Goal: Communication & Community: Share content

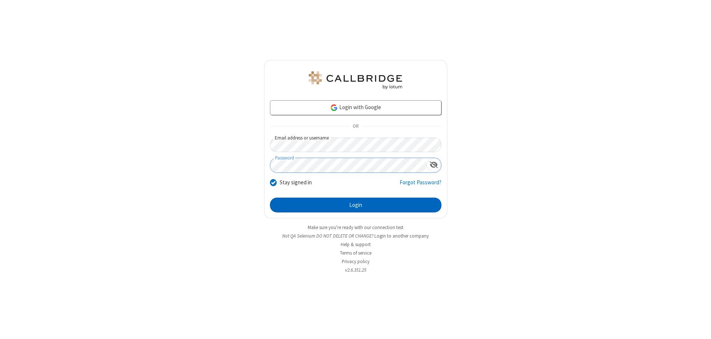
click at [356, 205] on button "Login" at bounding box center [355, 205] width 171 height 15
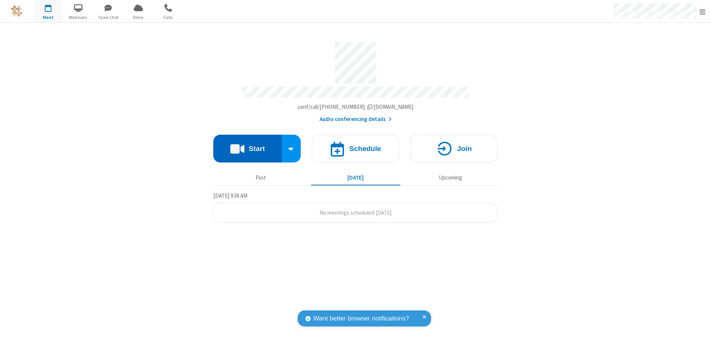
click at [247, 145] on button "Start" at bounding box center [247, 149] width 69 height 28
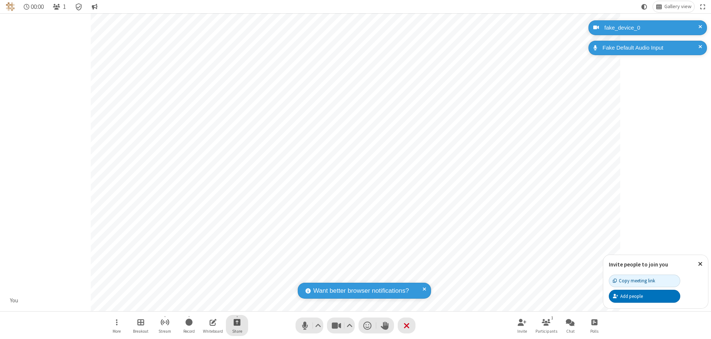
click at [237, 322] on span "Start sharing" at bounding box center [237, 322] width 7 height 9
click at [237, 277] on span "Share additional camera" at bounding box center [241, 279] width 55 height 6
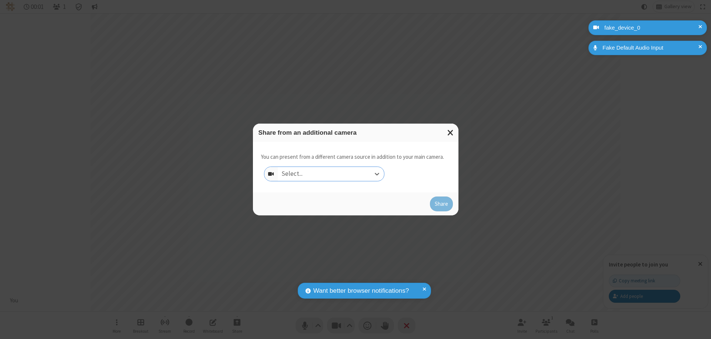
click at [331, 174] on div "Select..." at bounding box center [331, 174] width 106 height 14
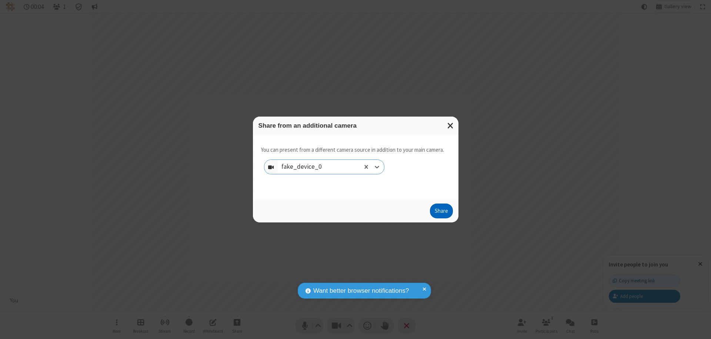
click at [441, 213] on button "Share" at bounding box center [441, 211] width 23 height 15
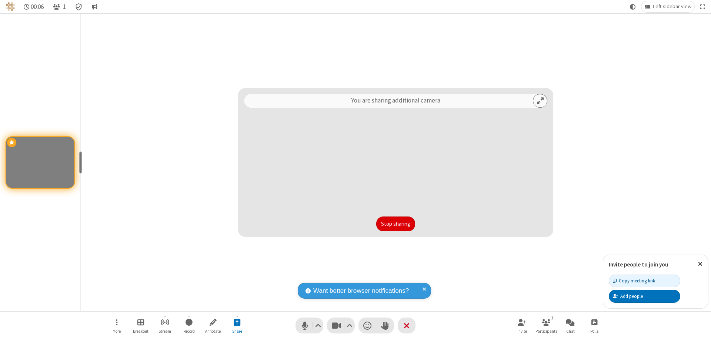
click at [396, 224] on button "Stop sharing" at bounding box center [395, 224] width 39 height 15
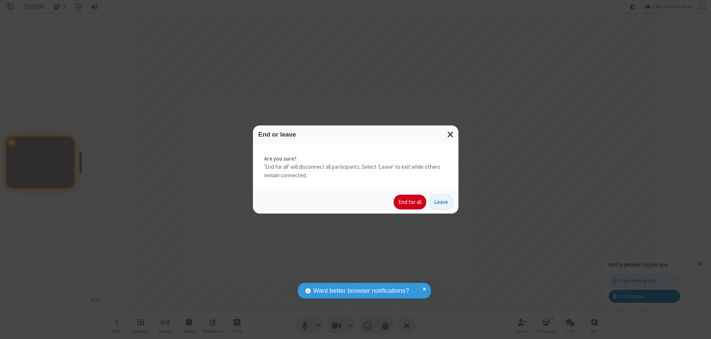
click at [410, 202] on button "End for all" at bounding box center [410, 202] width 33 height 15
